Goal: Task Accomplishment & Management: Use online tool/utility

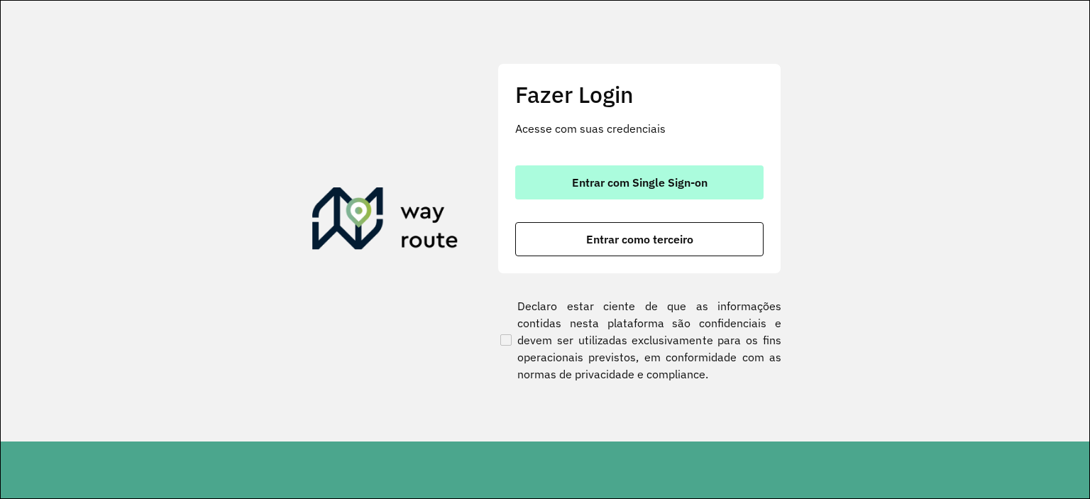
click at [720, 175] on button "Entrar com Single Sign-on" at bounding box center [639, 182] width 248 height 34
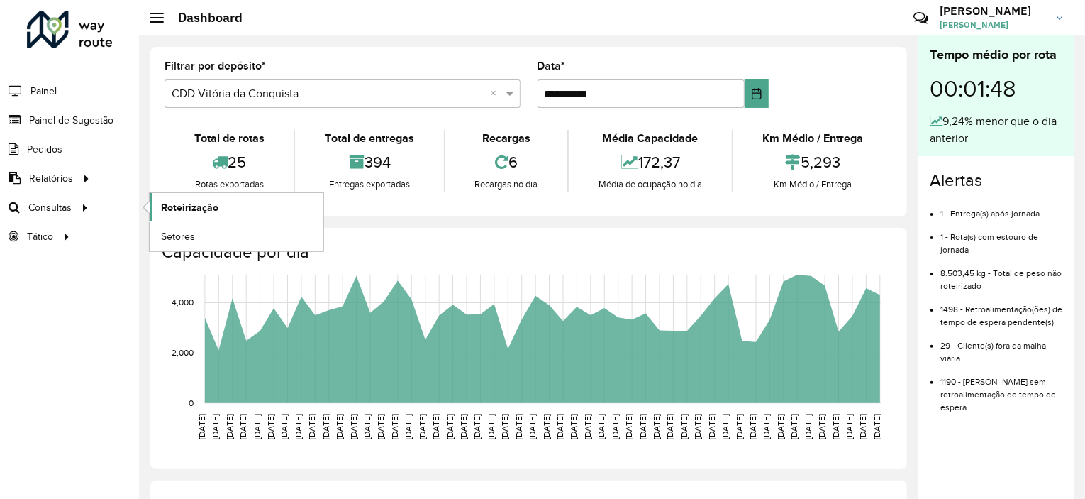
click at [182, 209] on span "Roteirização" at bounding box center [189, 207] width 57 height 15
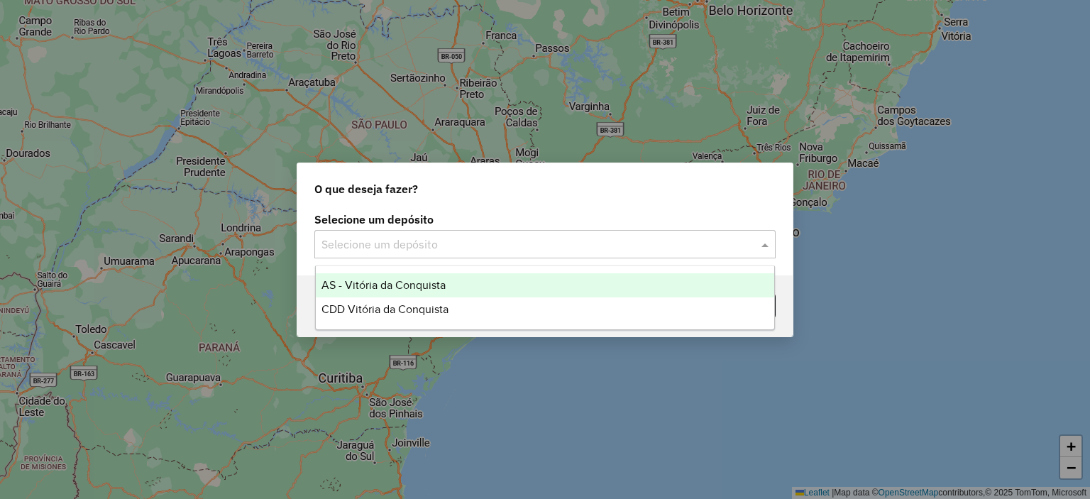
click at [392, 256] on div "Selecione um depósito" at bounding box center [544, 244] width 461 height 28
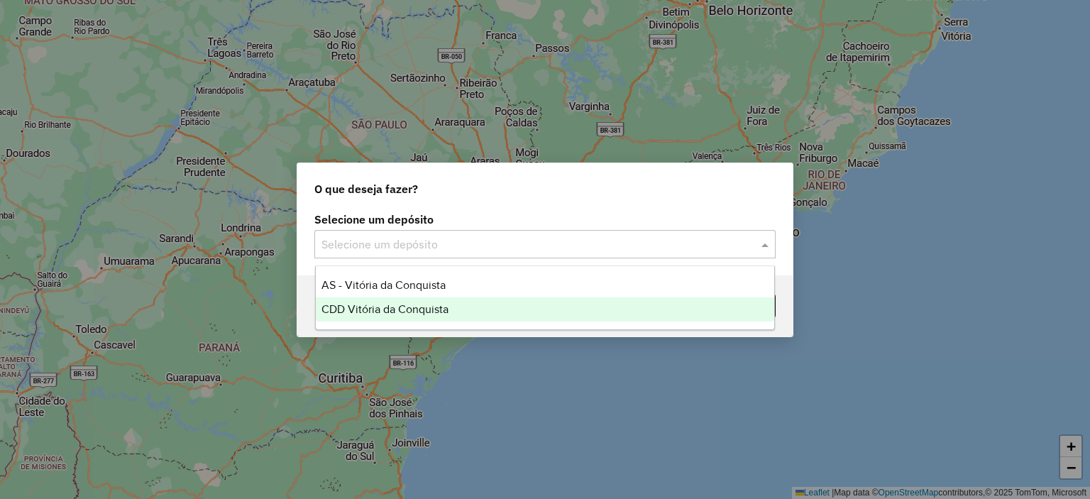
click at [406, 304] on span "CDD Vitória da Conquista" at bounding box center [384, 309] width 127 height 12
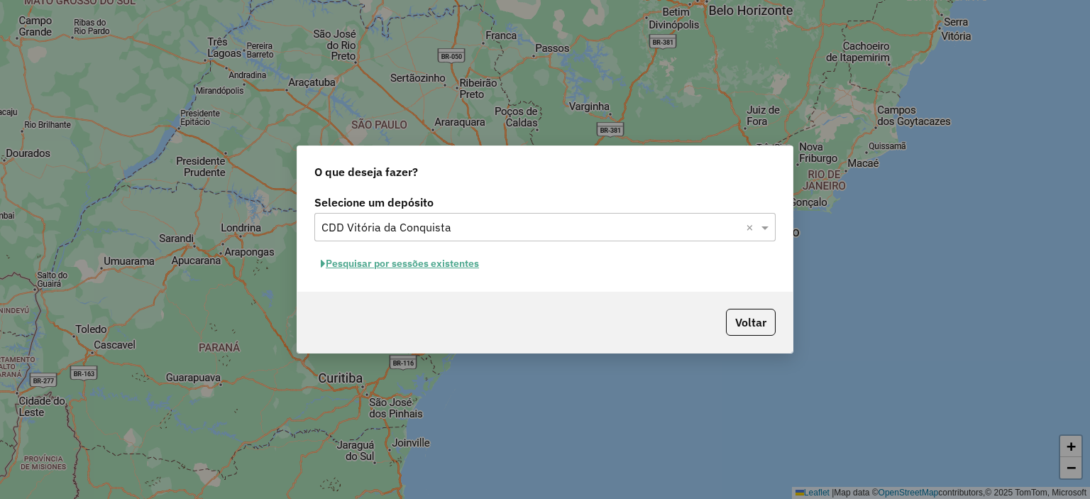
click at [421, 266] on button "Pesquisar por sessões existentes" at bounding box center [399, 264] width 171 height 22
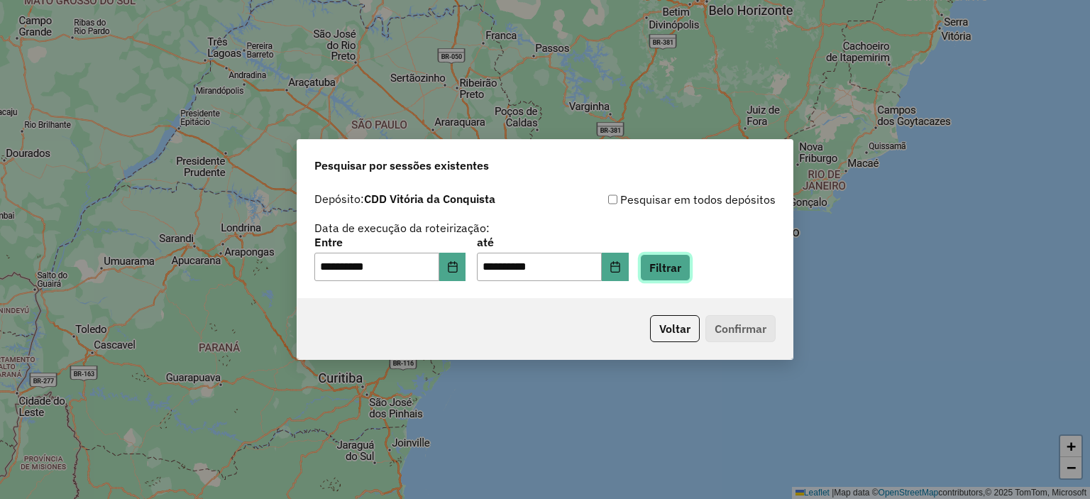
click at [690, 270] on button "Filtrar" at bounding box center [665, 267] width 50 height 27
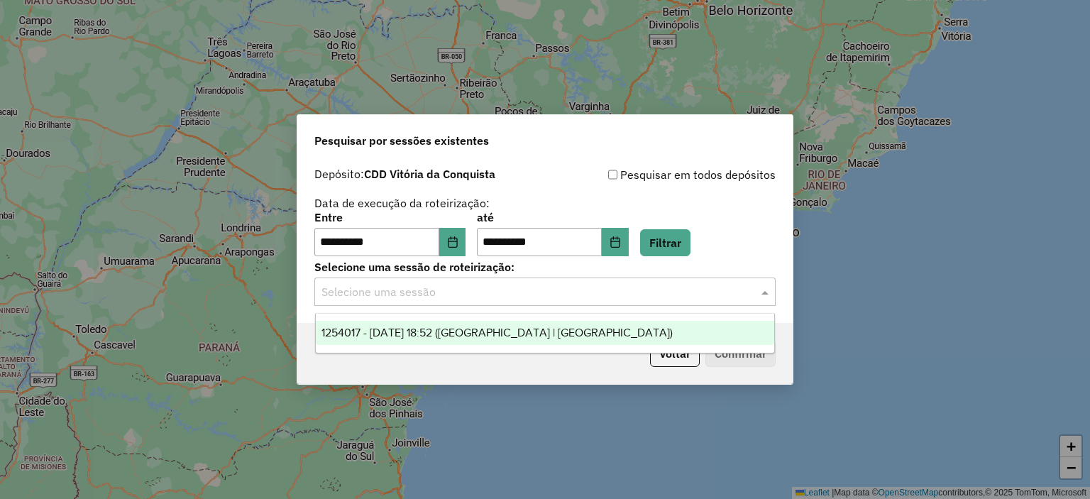
click at [720, 297] on input "text" at bounding box center [530, 292] width 419 height 17
click at [714, 333] on div "1254017 - 27/08/2025 18:52 (Rota | AS)" at bounding box center [545, 333] width 459 height 24
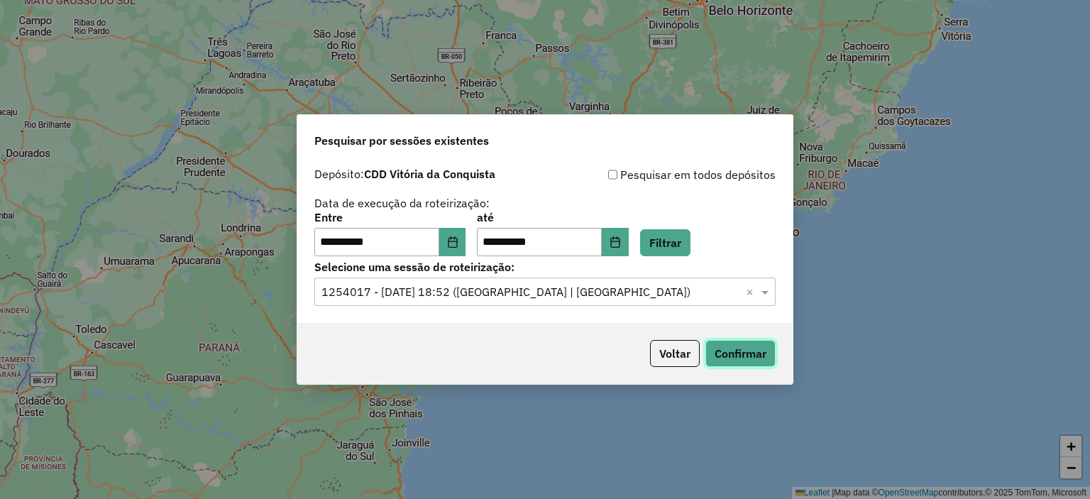
click at [748, 360] on button "Confirmar" at bounding box center [740, 353] width 70 height 27
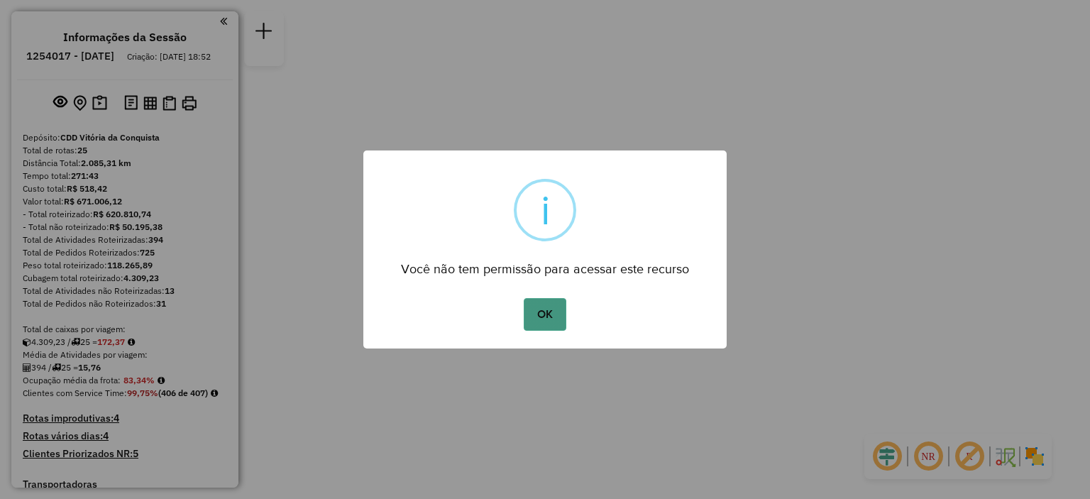
click at [530, 315] on button "OK" at bounding box center [544, 314] width 42 height 33
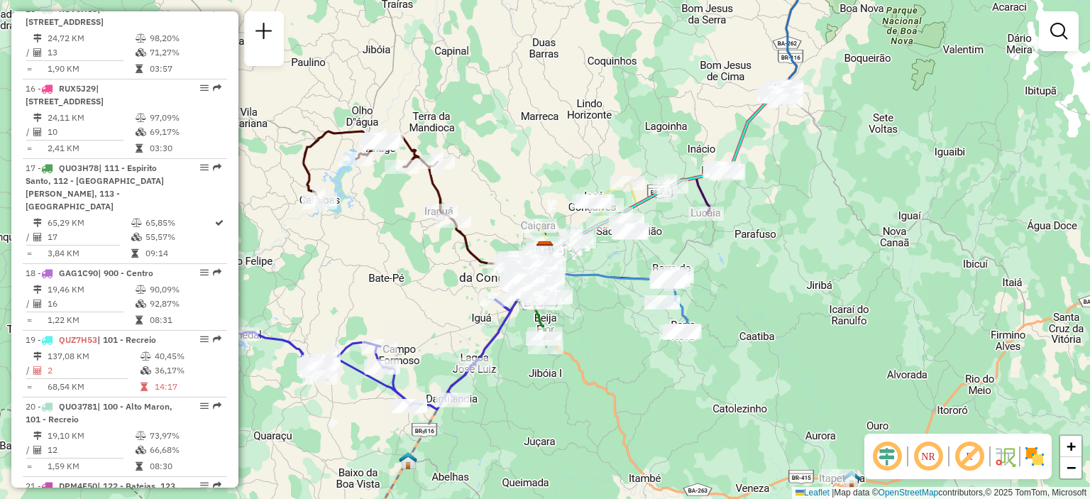
scroll to position [1846, 0]
click at [203, 480] on em at bounding box center [204, 484] width 9 height 9
select select "**********"
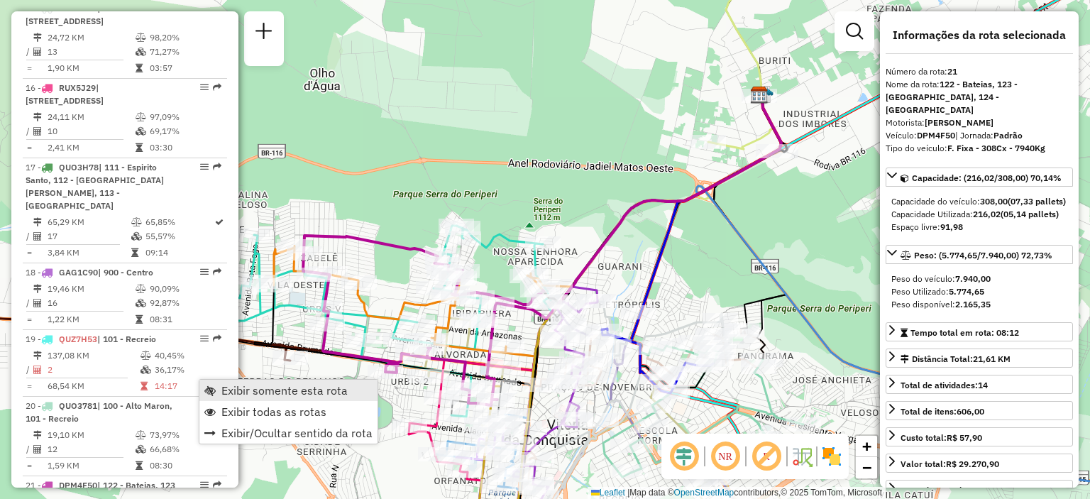
click at [216, 390] on link "Exibir somente esta rota" at bounding box center [288, 389] width 178 height 21
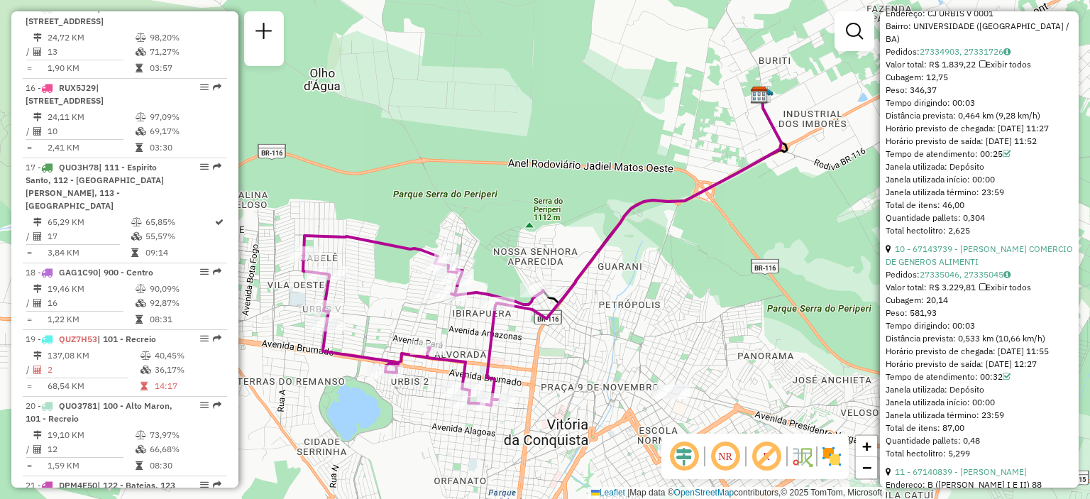
scroll to position [2806, 0]
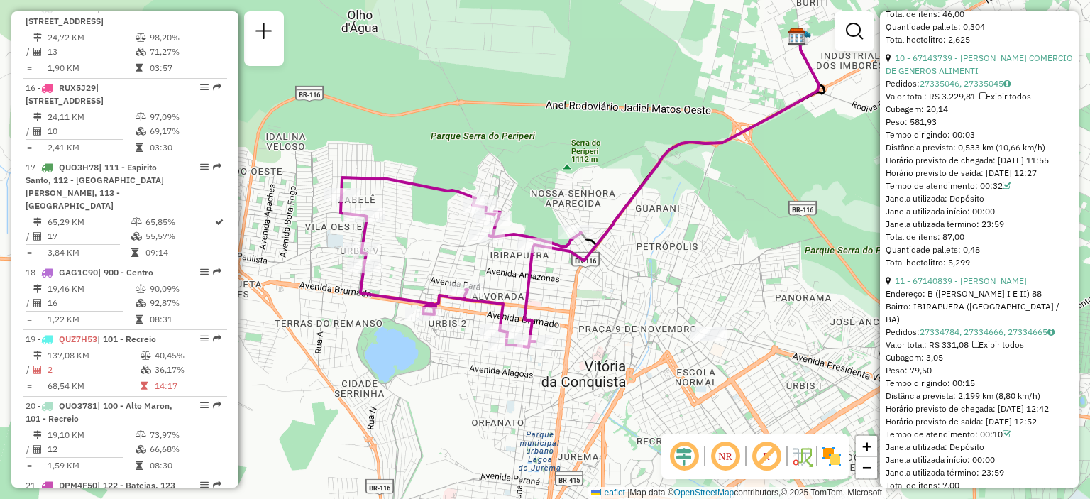
drag, startPoint x: 443, startPoint y: 207, endPoint x: 481, endPoint y: 149, distance: 69.3
click at [481, 149] on div "Janela de atendimento Grade de atendimento Capacidade Transportadoras Veículos …" at bounding box center [545, 249] width 1090 height 499
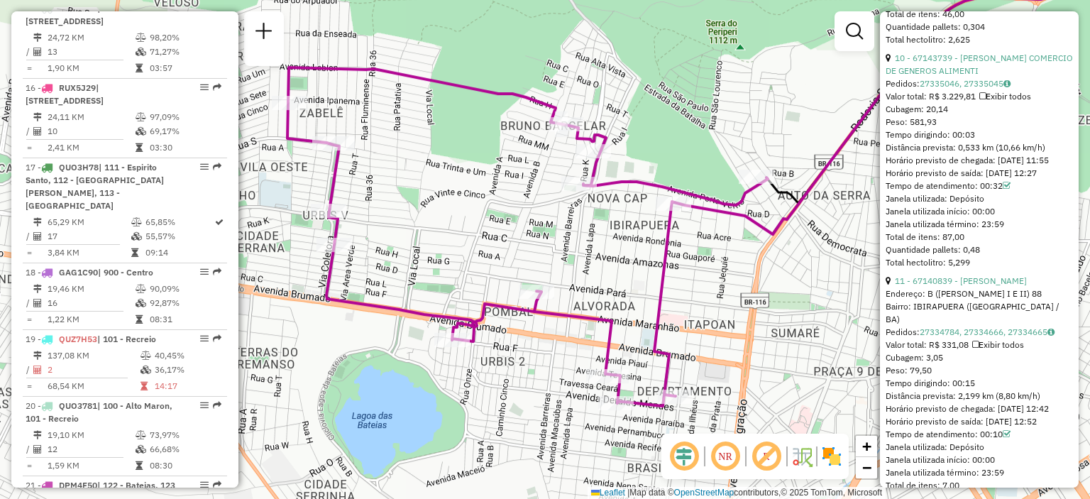
drag, startPoint x: 429, startPoint y: 313, endPoint x: 516, endPoint y: 174, distance: 163.2
click at [516, 174] on div "Janela de atendimento Grade de atendimento Capacidade Transportadoras Veículos …" at bounding box center [545, 249] width 1090 height 499
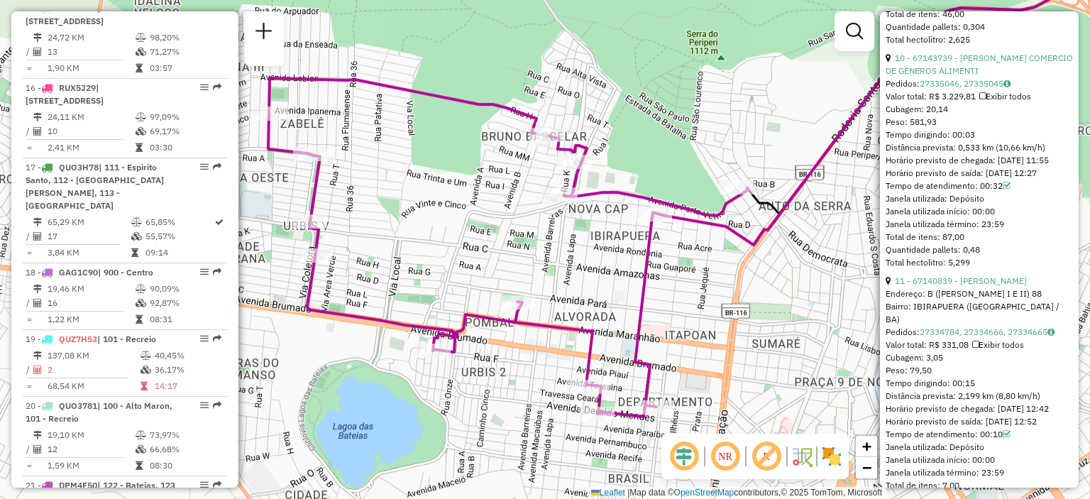
drag, startPoint x: 500, startPoint y: 229, endPoint x: 481, endPoint y: 240, distance: 21.9
click at [481, 240] on div "Janela de atendimento Grade de atendimento Capacidade Transportadoras Veículos …" at bounding box center [545, 249] width 1090 height 499
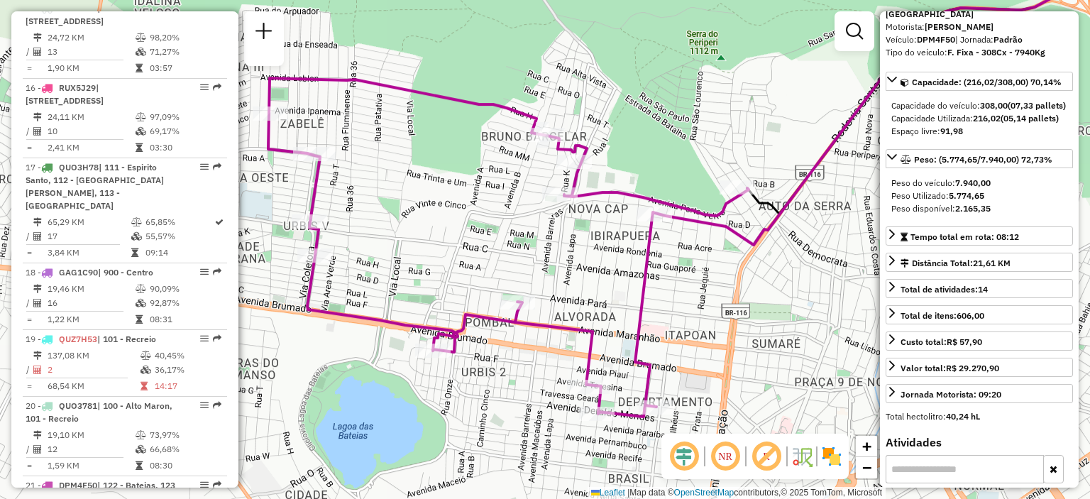
scroll to position [0, 0]
